Goal: Obtain resource: Download file/media

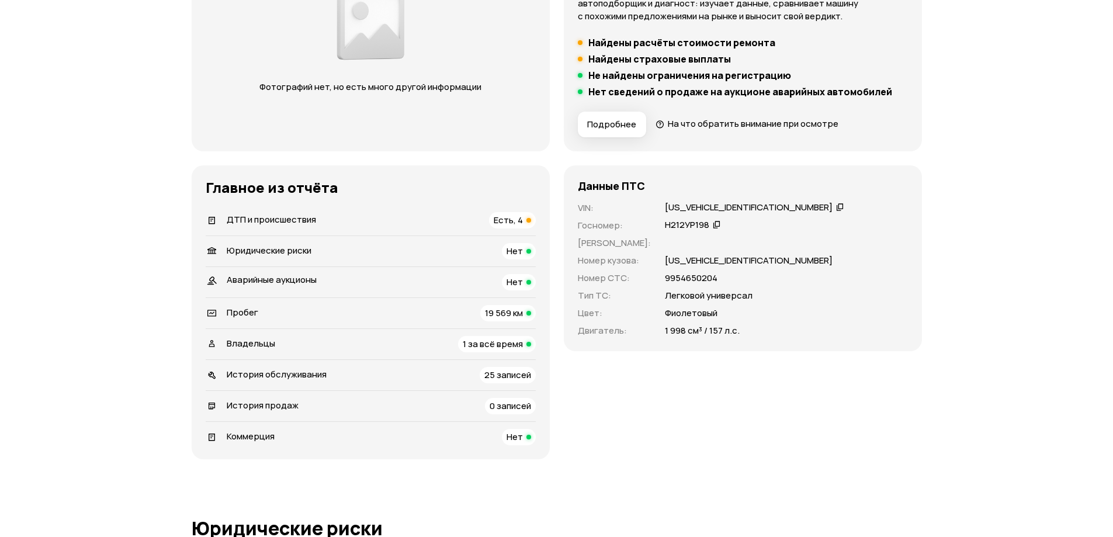
click at [285, 219] on span "ДТП и происшествия" at bounding box center [271, 219] width 89 height 12
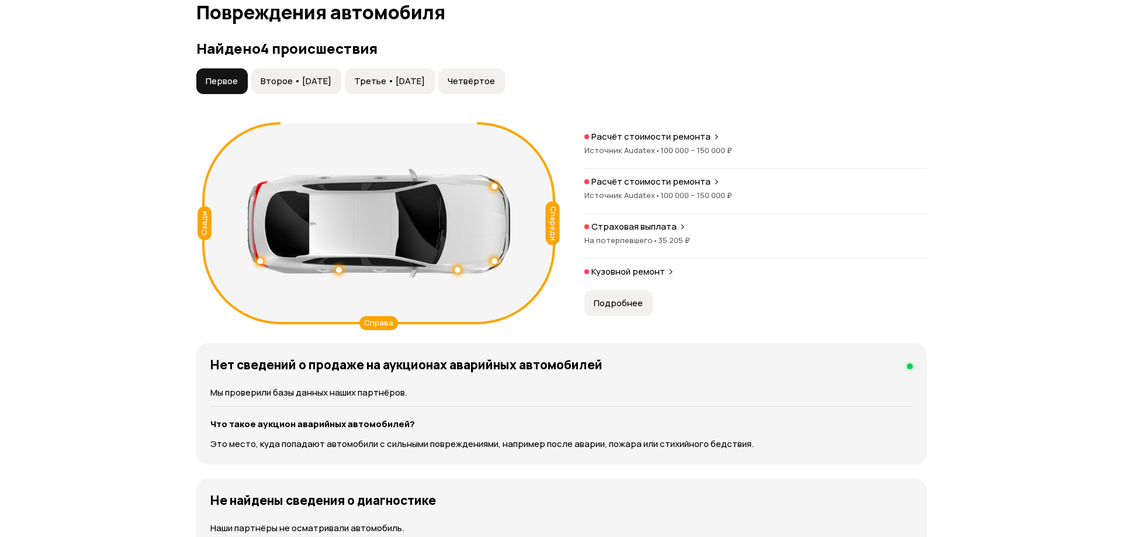
scroll to position [1210, 0]
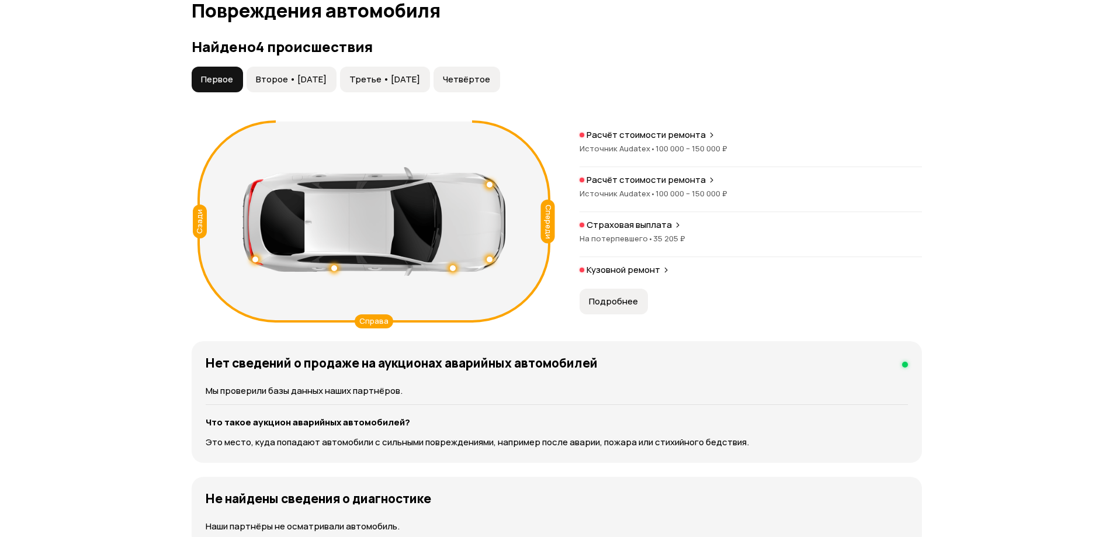
click at [321, 79] on span "Второе • [DATE]" at bounding box center [291, 80] width 71 height 12
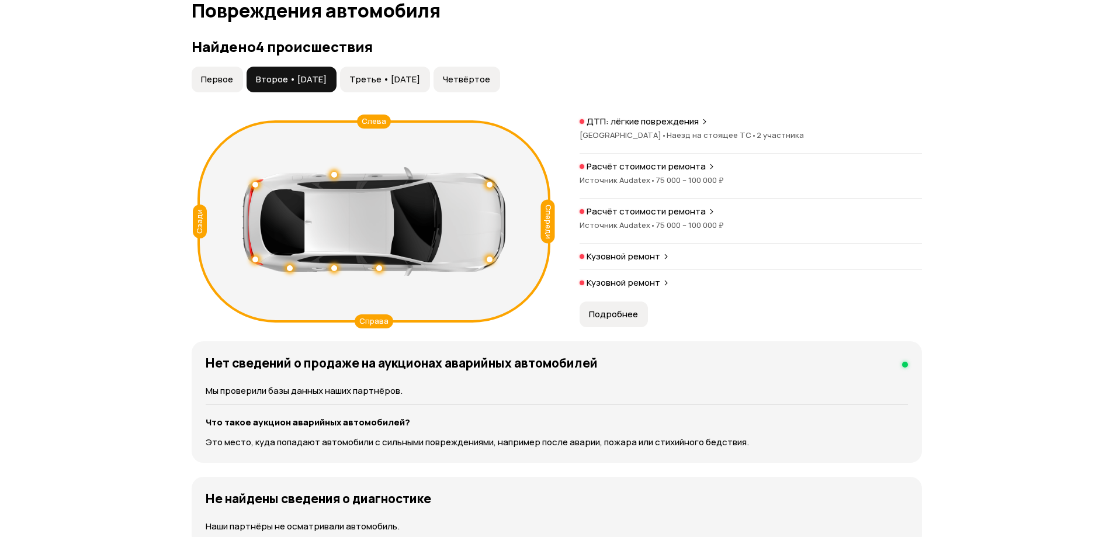
click at [420, 81] on span "Третье • [DATE]" at bounding box center [384, 80] width 71 height 12
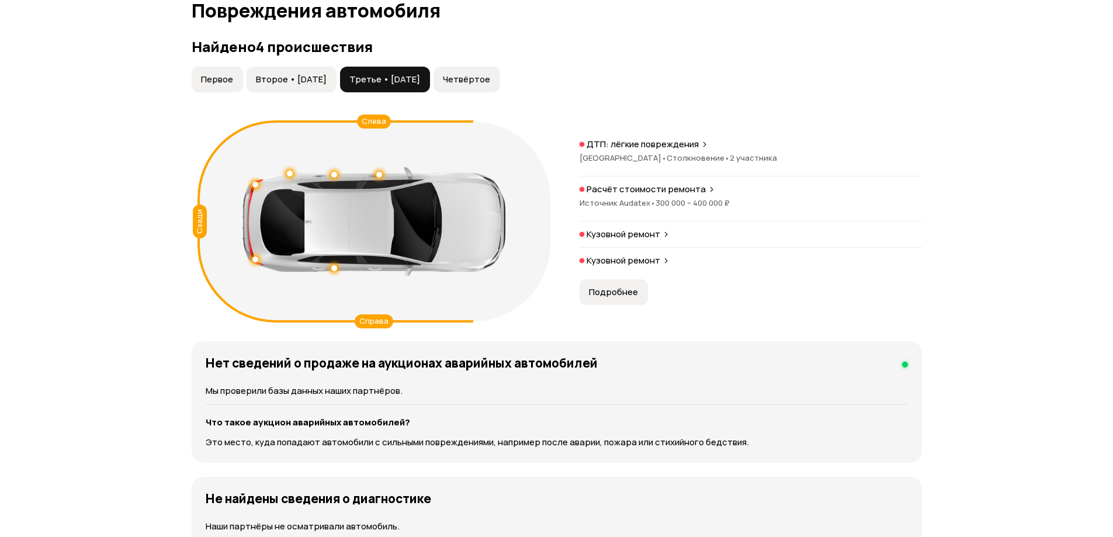
click at [687, 189] on p "Расчёт стоимости ремонта" at bounding box center [645, 189] width 119 height 12
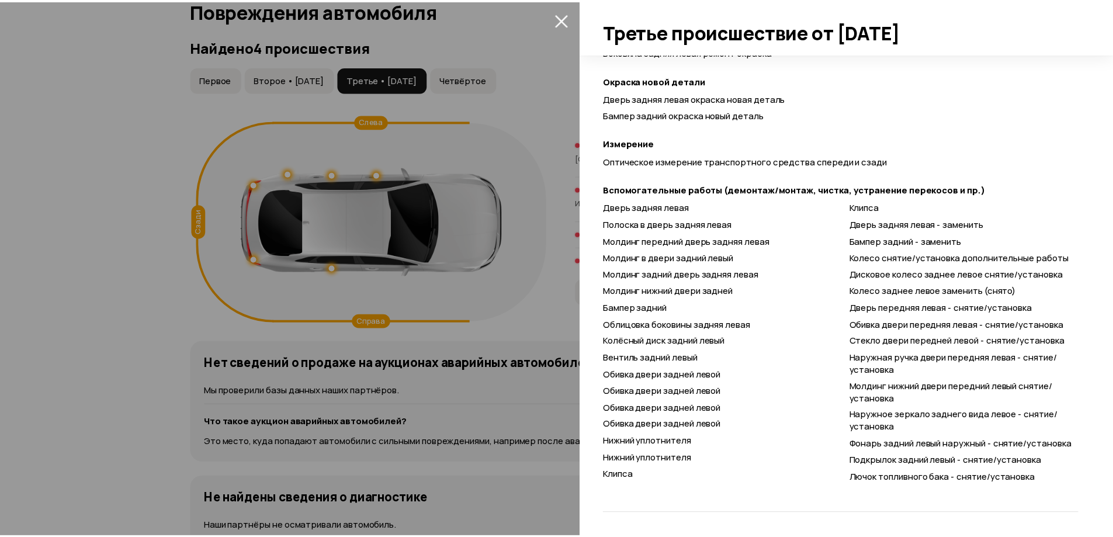
scroll to position [0, 0]
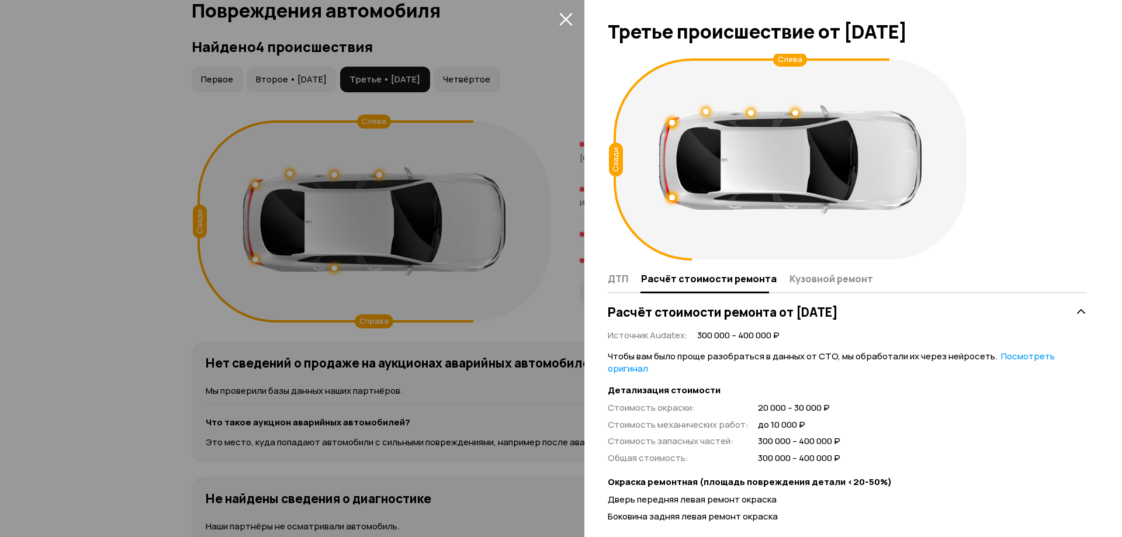
drag, startPoint x: 527, startPoint y: 101, endPoint x: 518, endPoint y: 88, distance: 16.4
click at [526, 100] on div at bounding box center [561, 268] width 1122 height 537
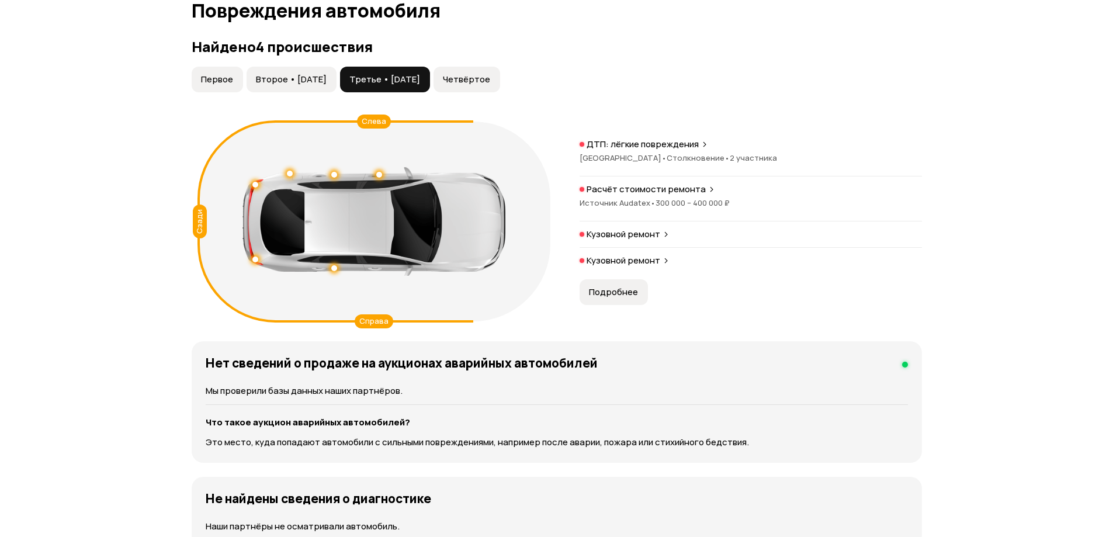
click at [490, 77] on span "Четвёртое" at bounding box center [466, 80] width 47 height 12
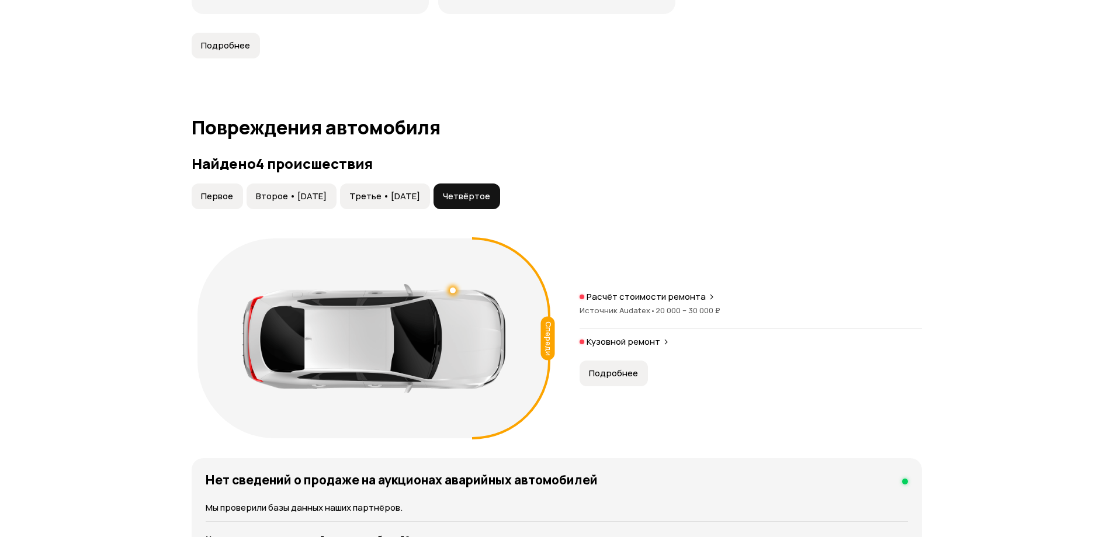
scroll to position [685, 0]
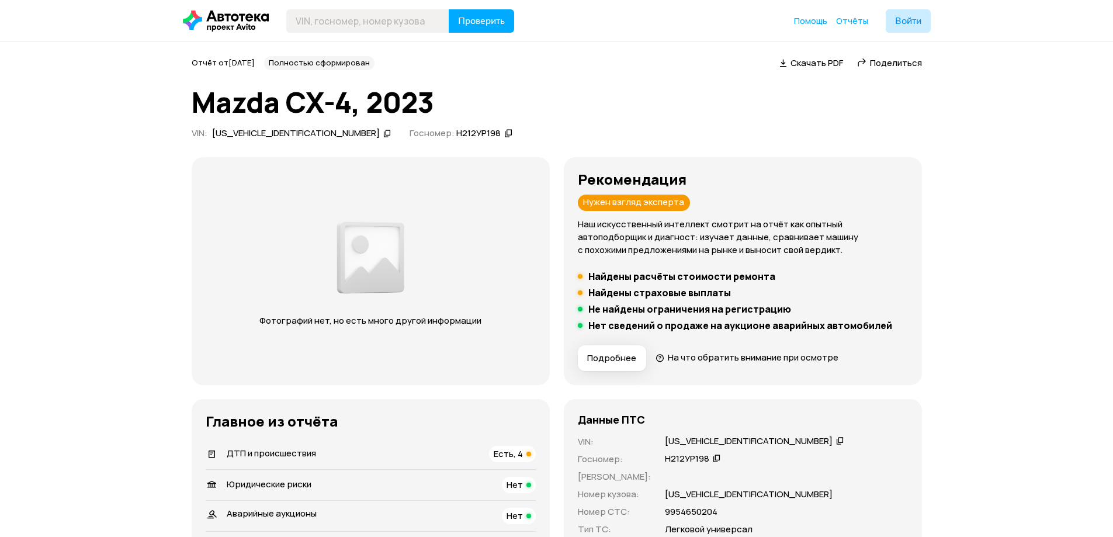
click at [805, 68] on span "Скачать PDF" at bounding box center [816, 63] width 53 height 12
